Goal: Find specific page/section

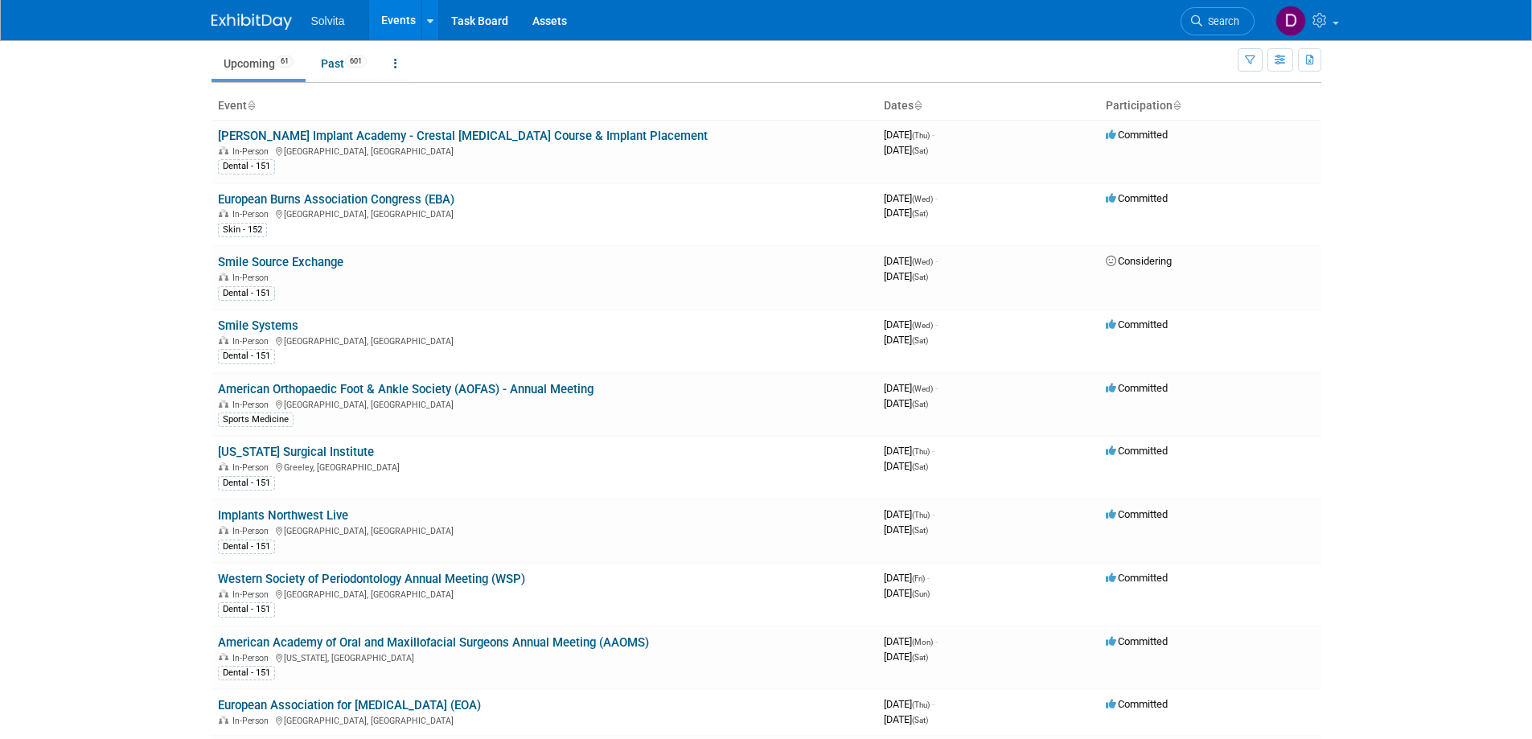
scroll to position [80, 0]
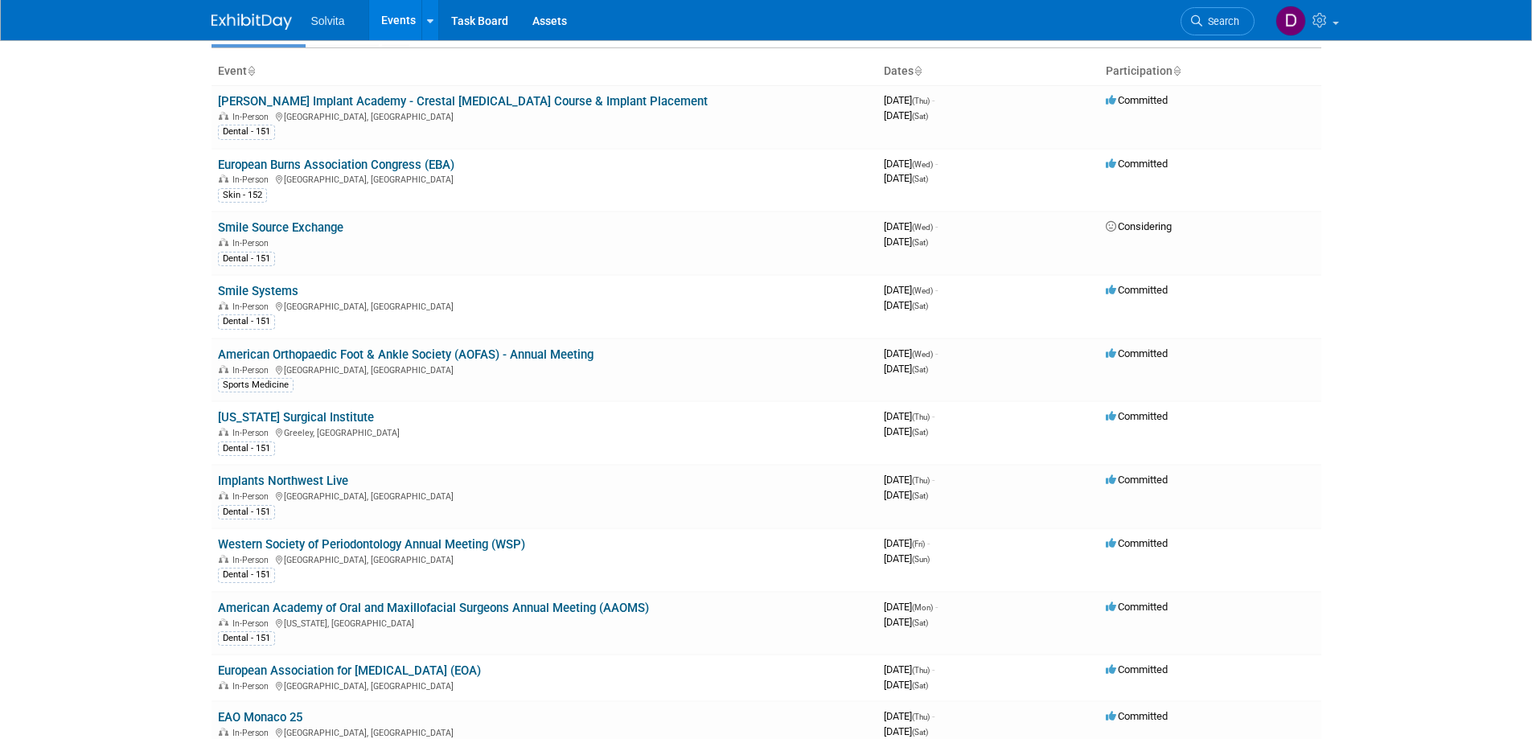
click at [765, 492] on div "In-Person [GEOGRAPHIC_DATA], [GEOGRAPHIC_DATA]" at bounding box center [544, 495] width 653 height 13
click at [302, 478] on link "Implants Northwest Live" at bounding box center [283, 481] width 130 height 14
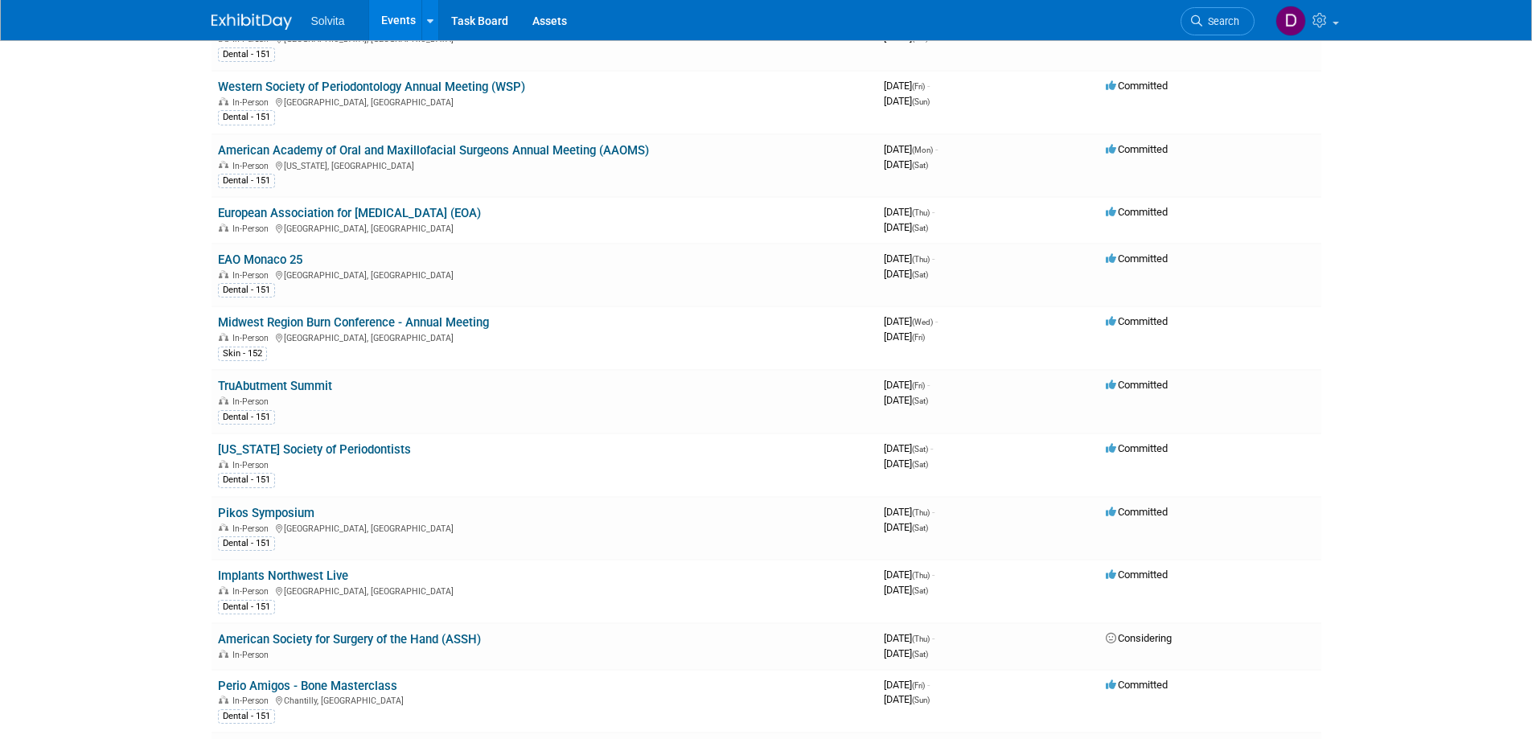
scroll to position [563, 0]
